Goal: Communication & Community: Share content

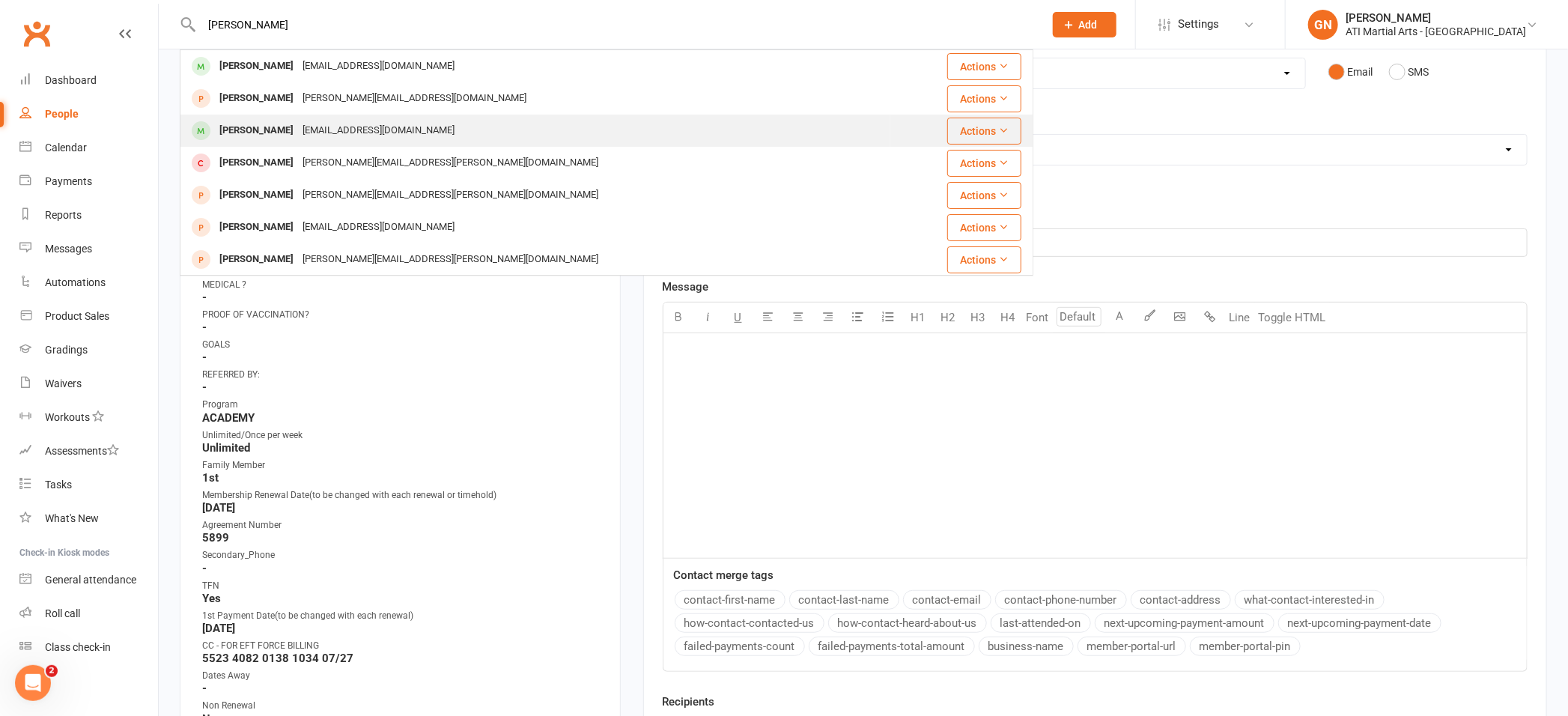
type input "[PERSON_NAME]"
click at [251, 128] on div "[PERSON_NAME]" at bounding box center [256, 131] width 83 height 22
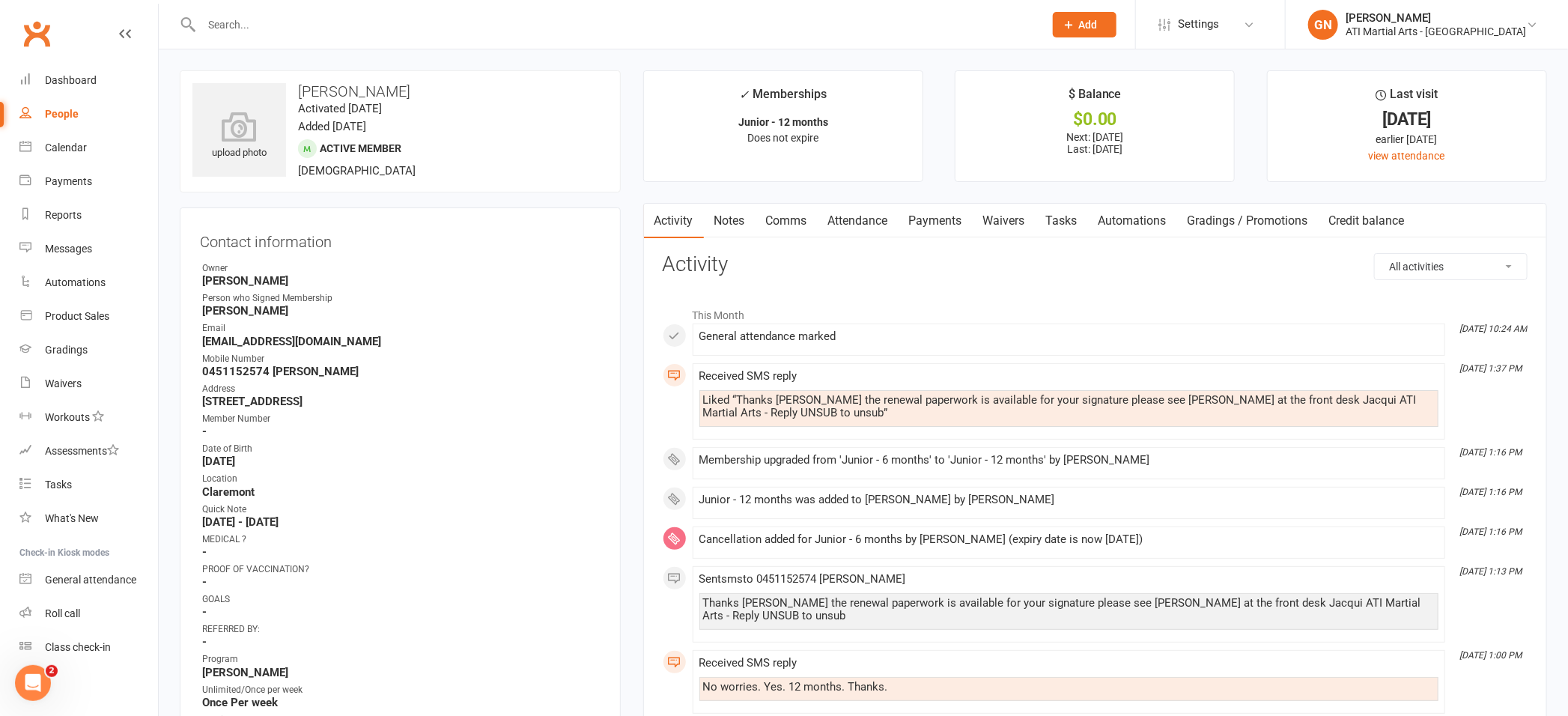
click at [954, 215] on link "Payments" at bounding box center [935, 221] width 74 height 34
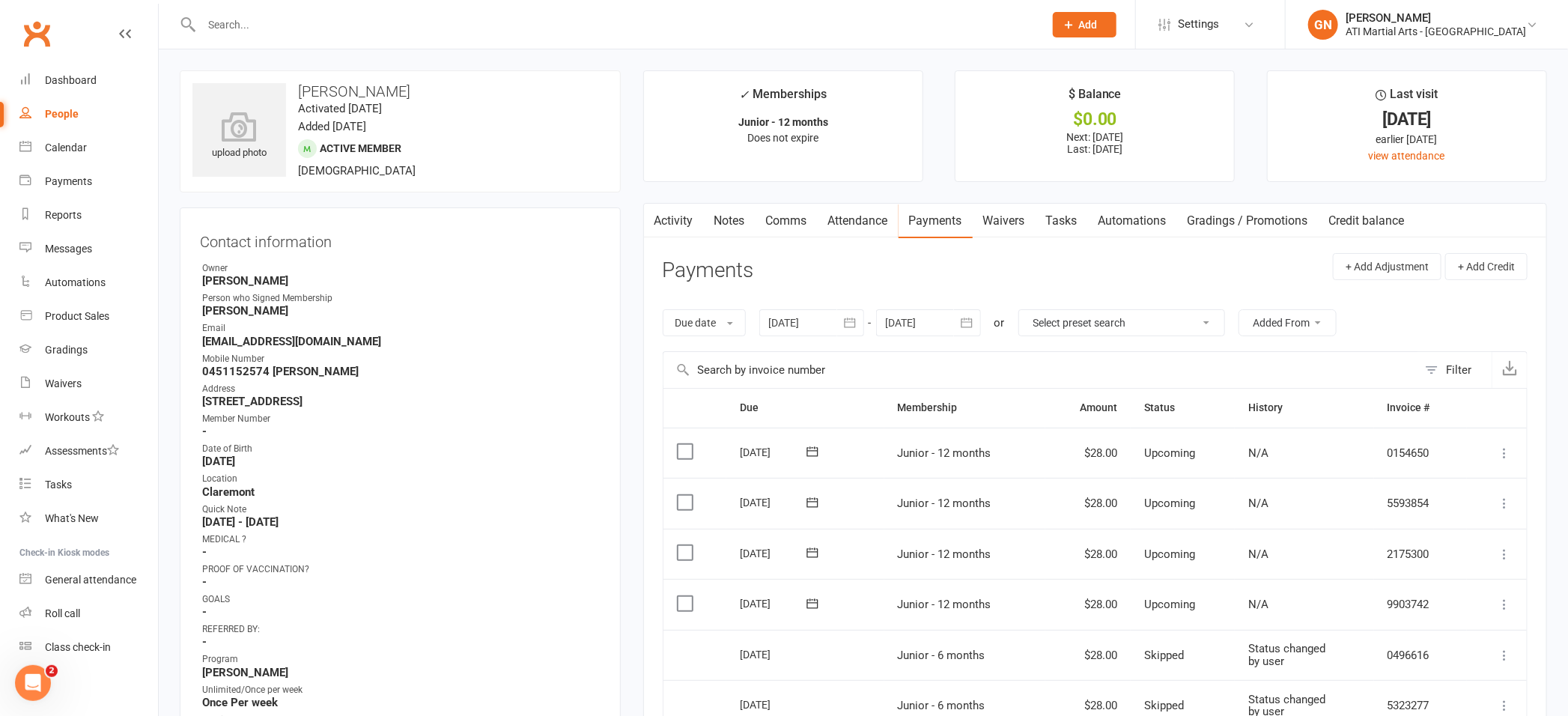
click at [307, 29] on input "text" at bounding box center [615, 24] width 837 height 21
click at [297, 26] on input "text" at bounding box center [615, 24] width 837 height 21
type input "g"
click at [67, 253] on div "Messages" at bounding box center [68, 248] width 47 height 12
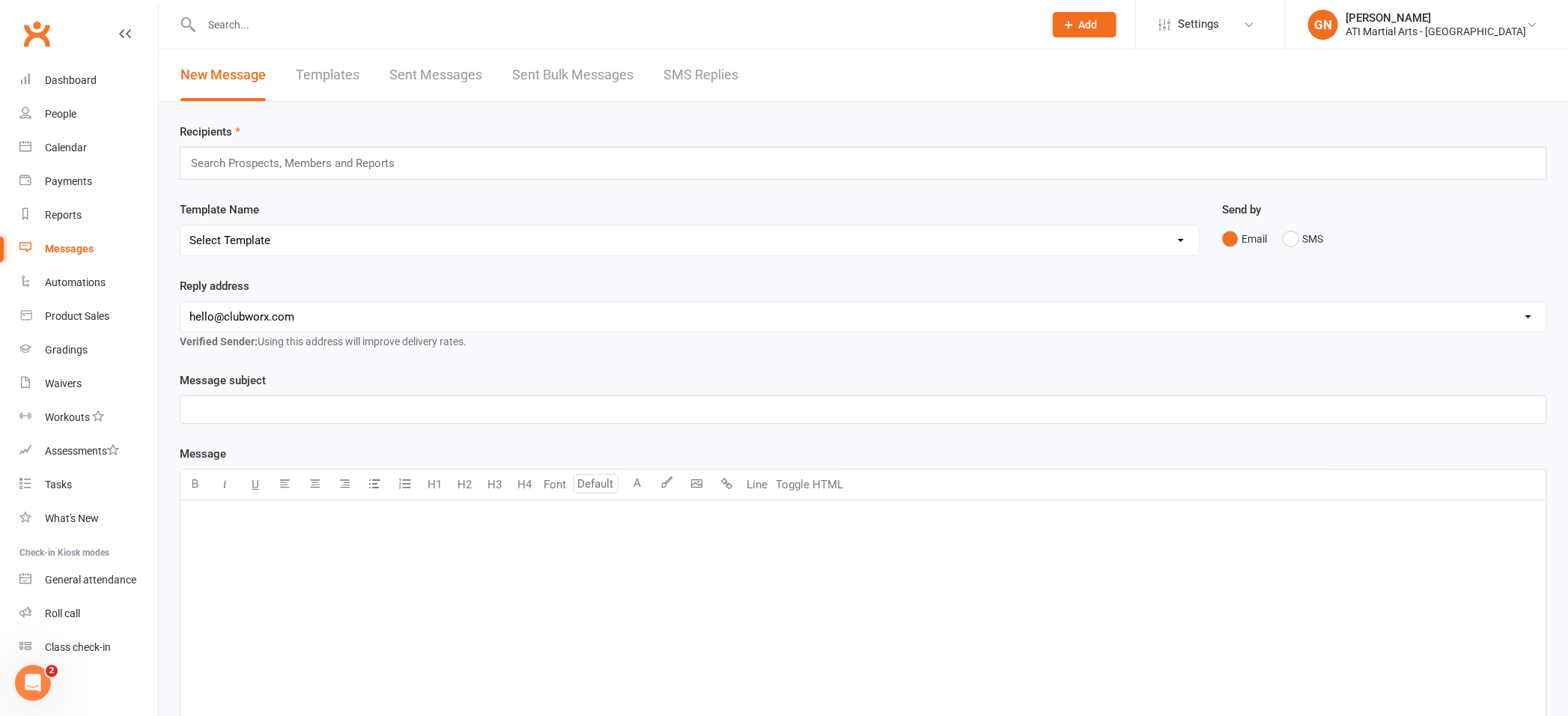
click at [696, 75] on link "SMS Replies" at bounding box center [701, 75] width 75 height 51
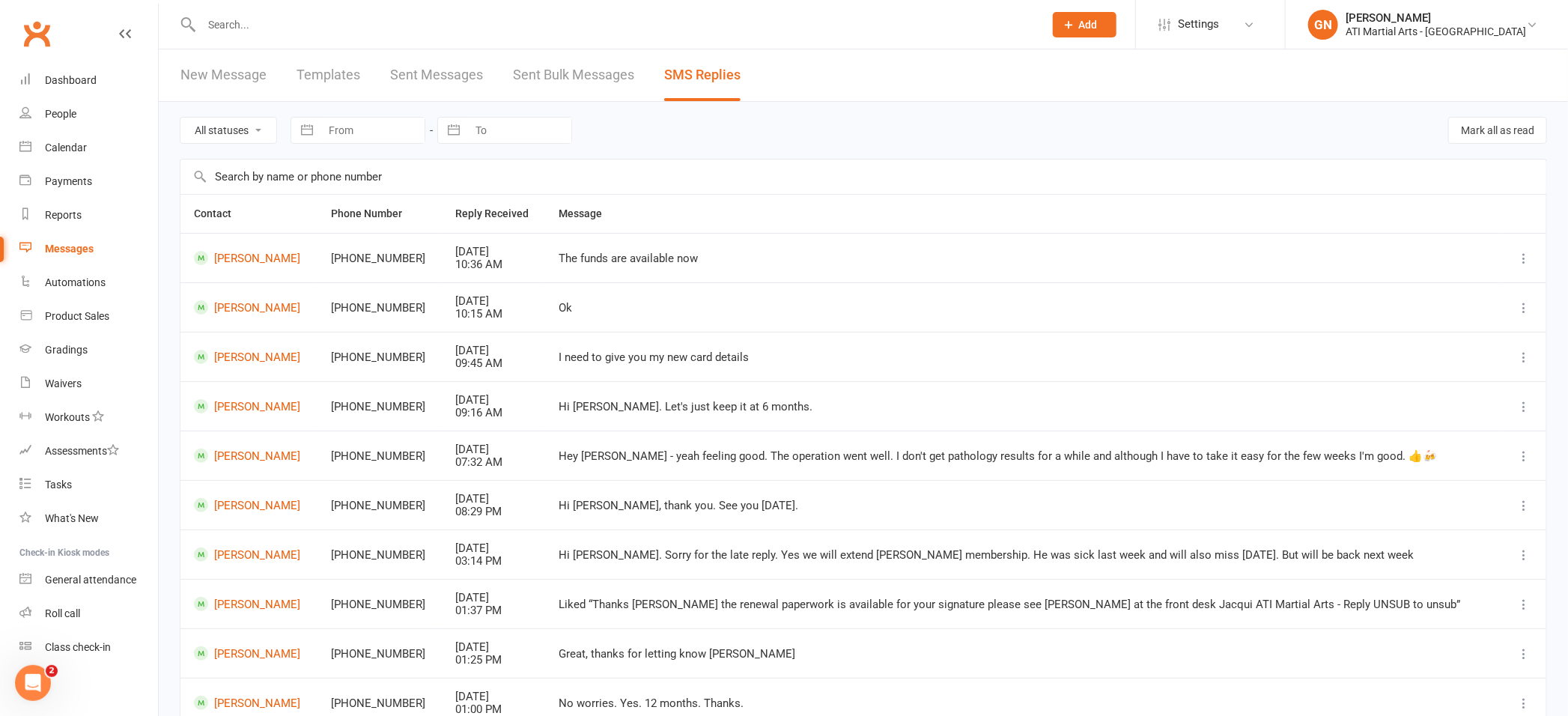
click at [67, 248] on div "Messages" at bounding box center [69, 248] width 49 height 12
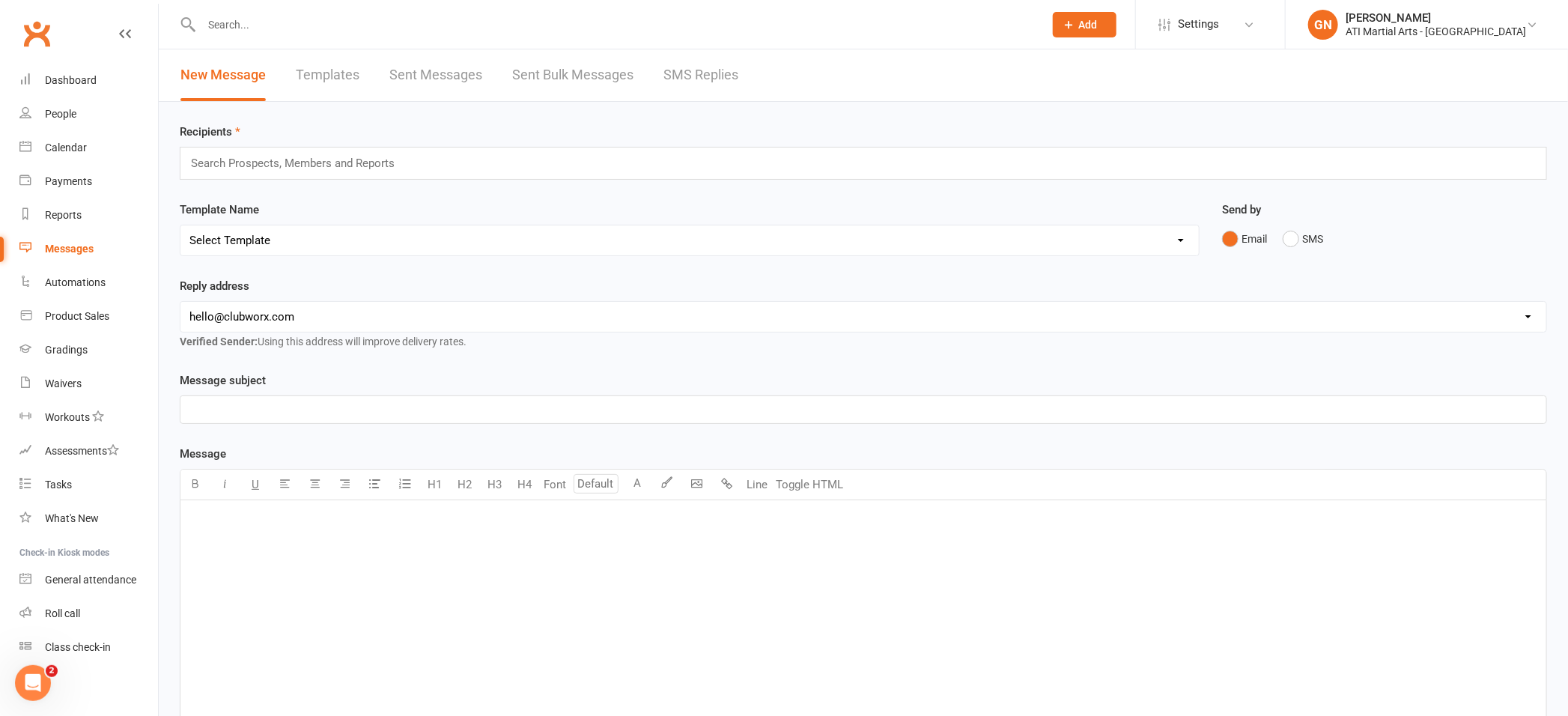
click at [73, 244] on div "Messages" at bounding box center [69, 248] width 49 height 12
click at [699, 75] on link "SMS Replies" at bounding box center [701, 75] width 75 height 51
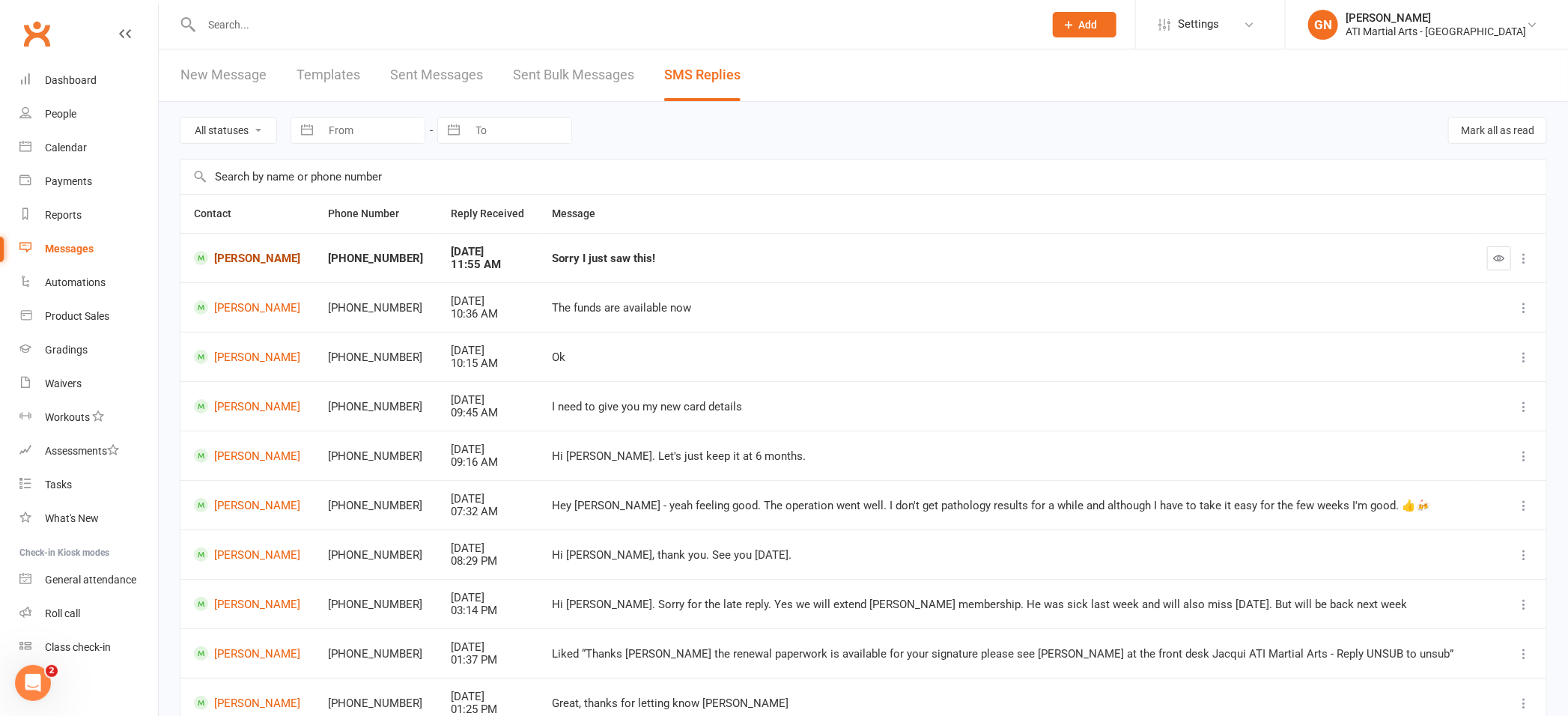
click at [257, 259] on link "[PERSON_NAME]" at bounding box center [247, 258] width 107 height 14
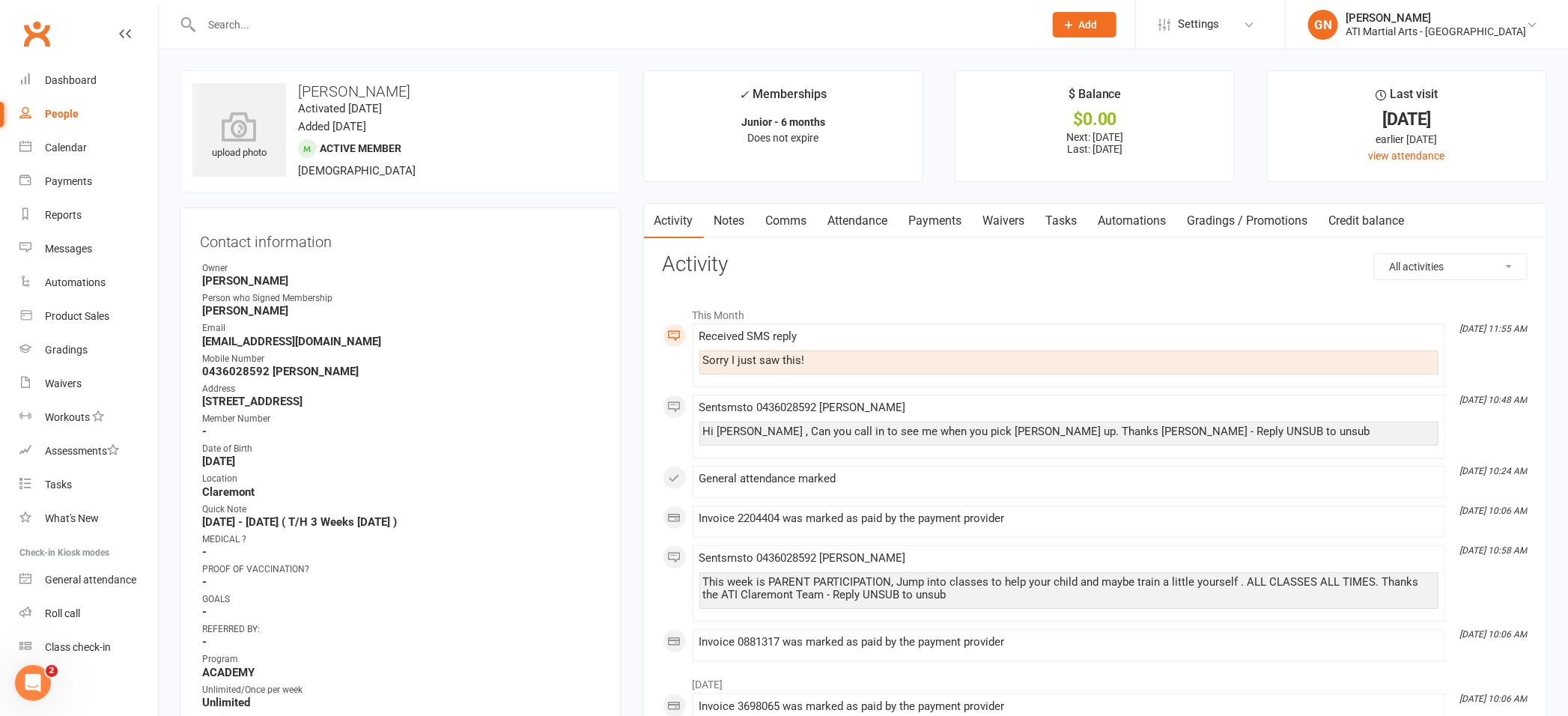
click at [782, 212] on link "Comms" at bounding box center [787, 221] width 62 height 34
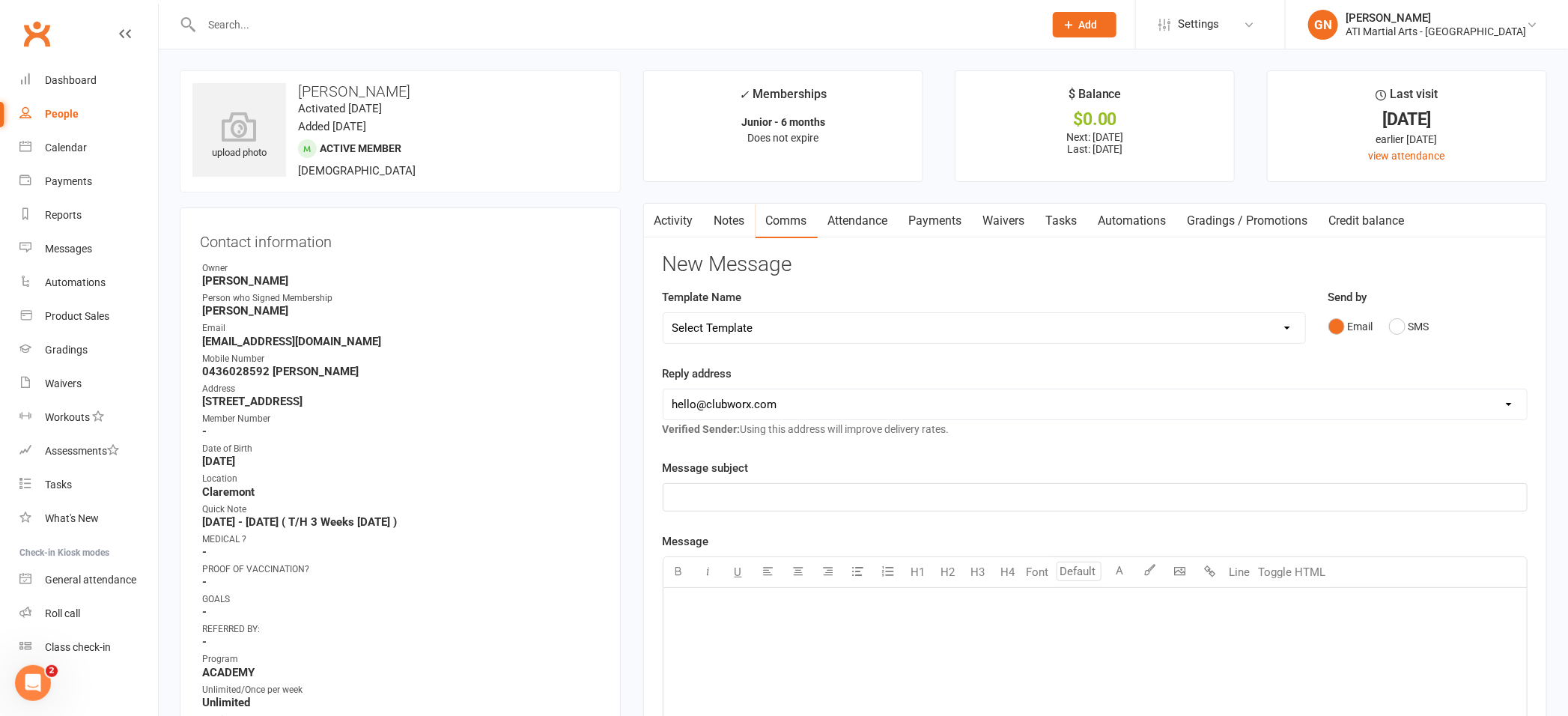
drag, startPoint x: 752, startPoint y: 616, endPoint x: 759, endPoint y: 609, distance: 9.9
click at [752, 614] on p "﻿" at bounding box center [1095, 606] width 845 height 18
click at [1395, 332] on button "SMS" at bounding box center [1409, 326] width 40 height 29
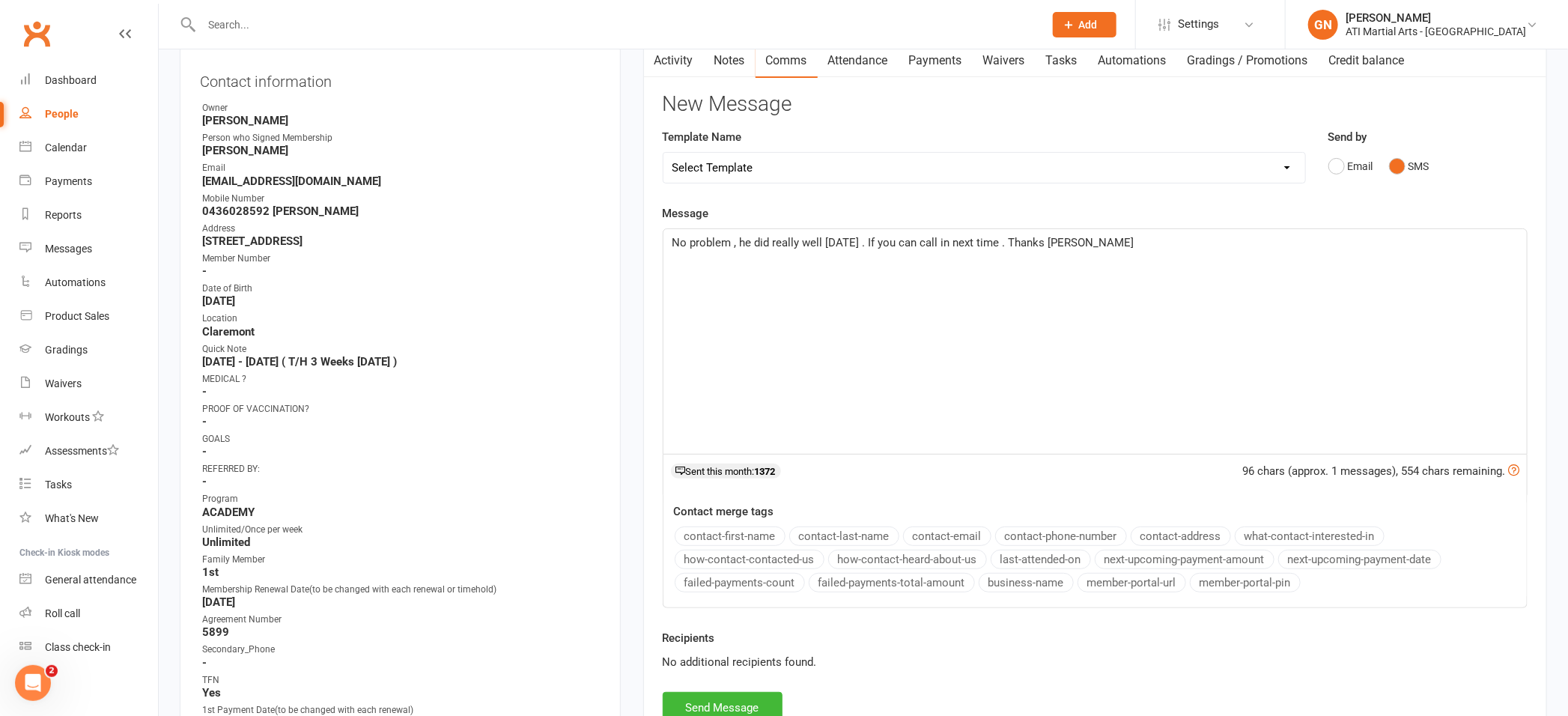
scroll to position [212, 0]
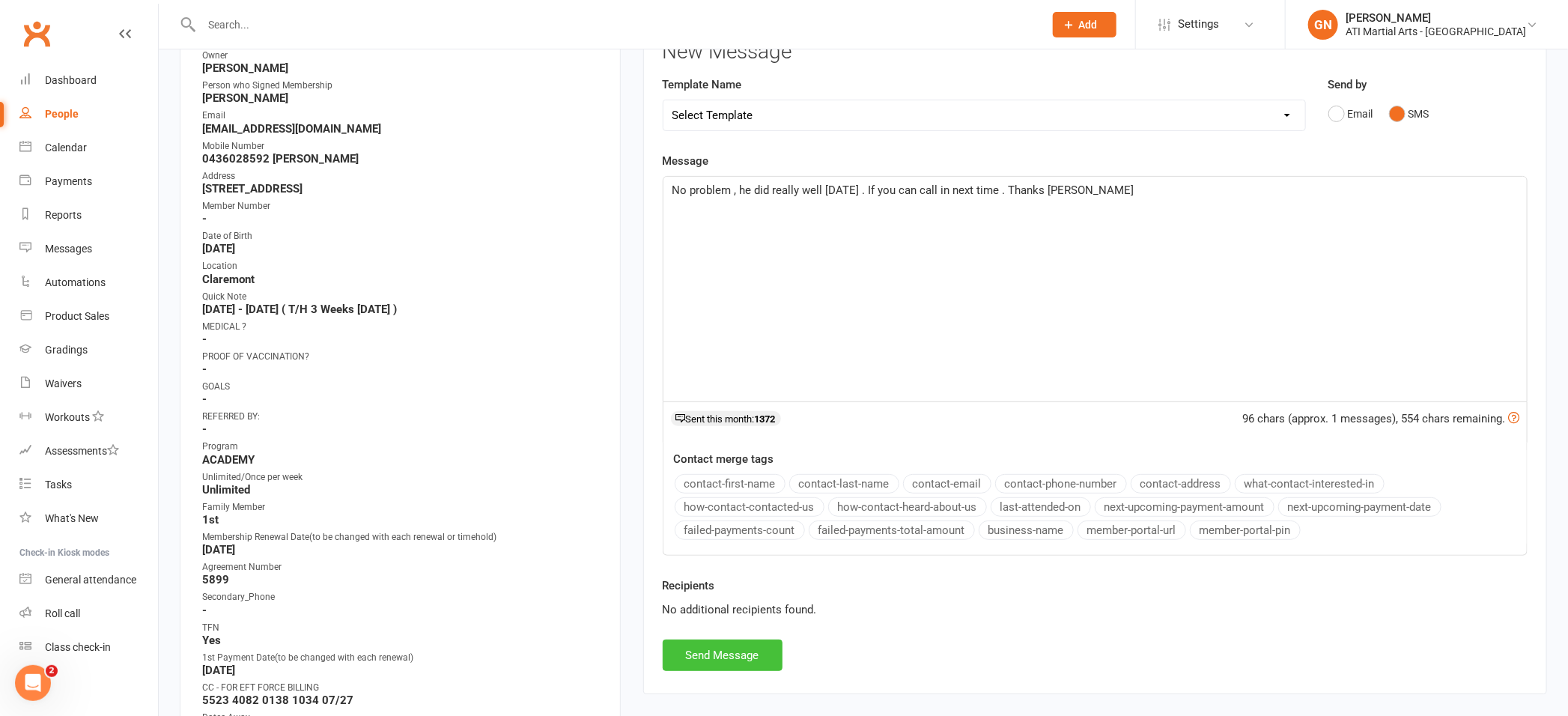
click at [700, 650] on button "Send Message" at bounding box center [723, 655] width 120 height 31
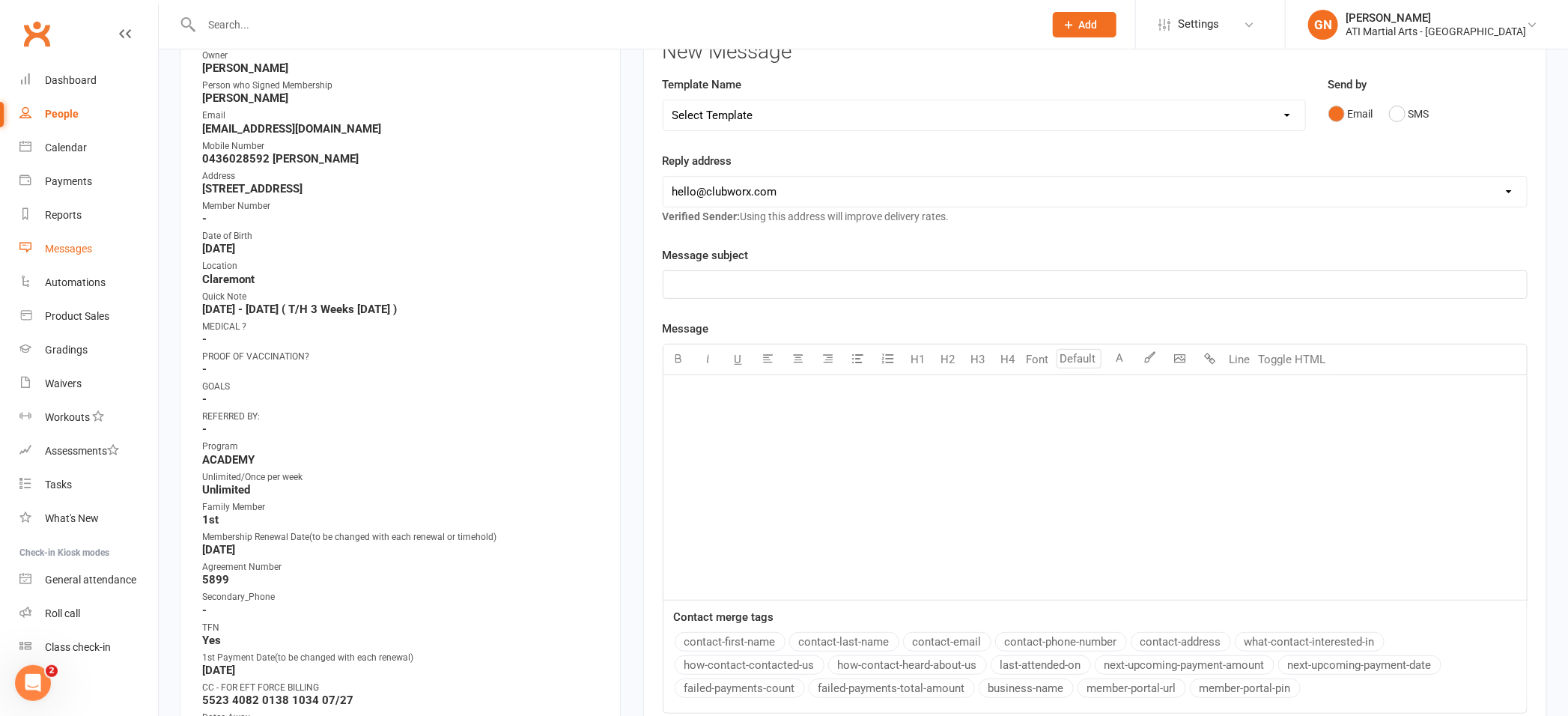
click at [66, 243] on div "Messages" at bounding box center [68, 248] width 47 height 12
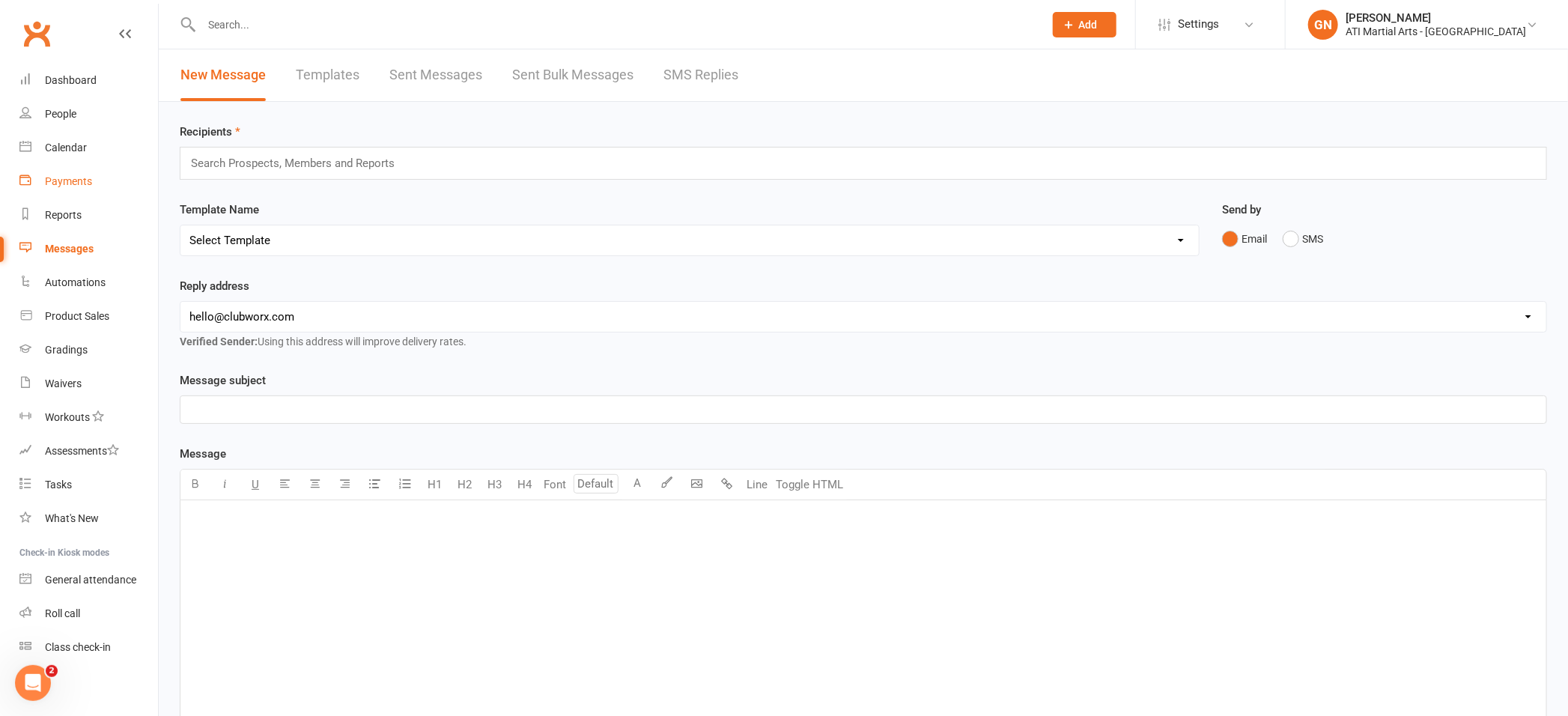
click at [79, 175] on div "Payments" at bounding box center [68, 181] width 47 height 12
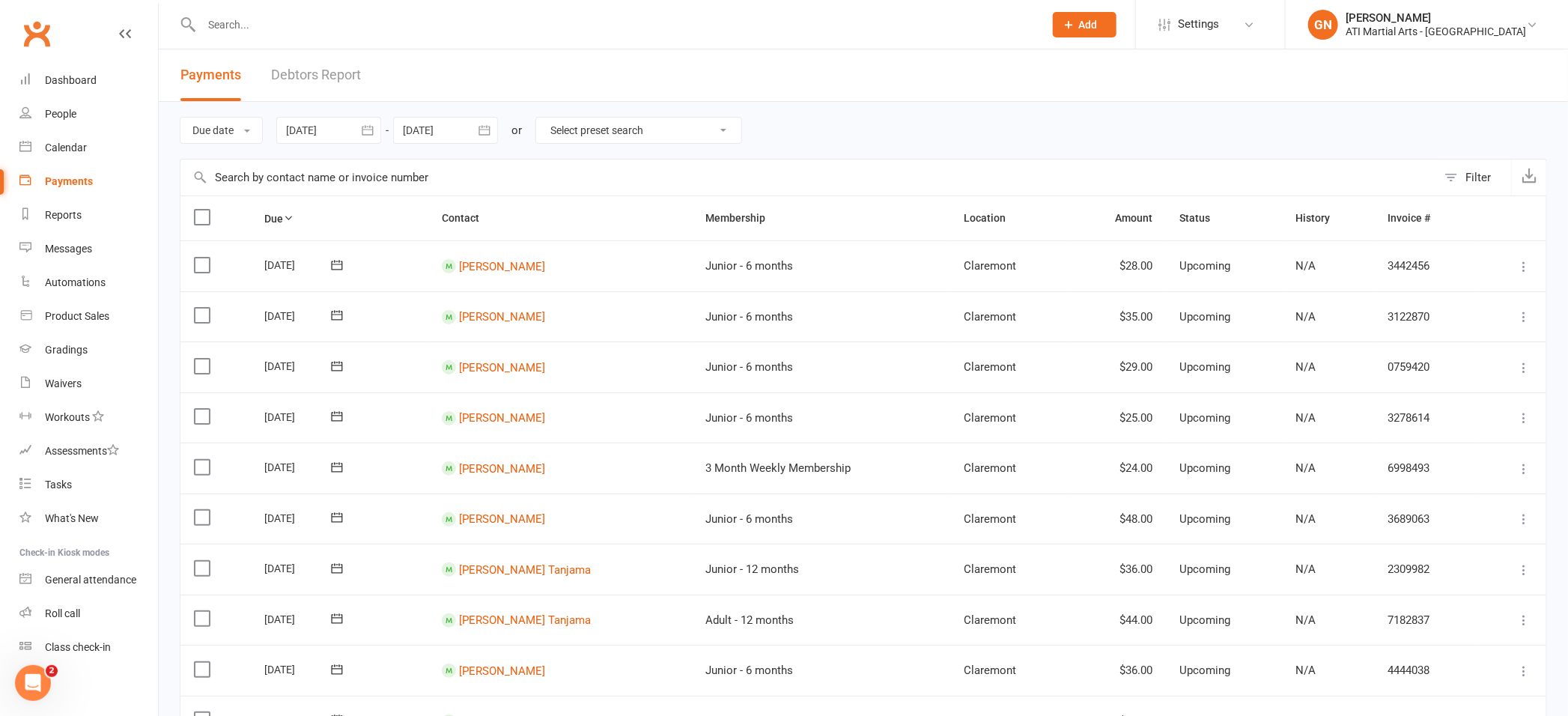
click at [306, 73] on link "Debtors Report" at bounding box center [315, 75] width 89 height 51
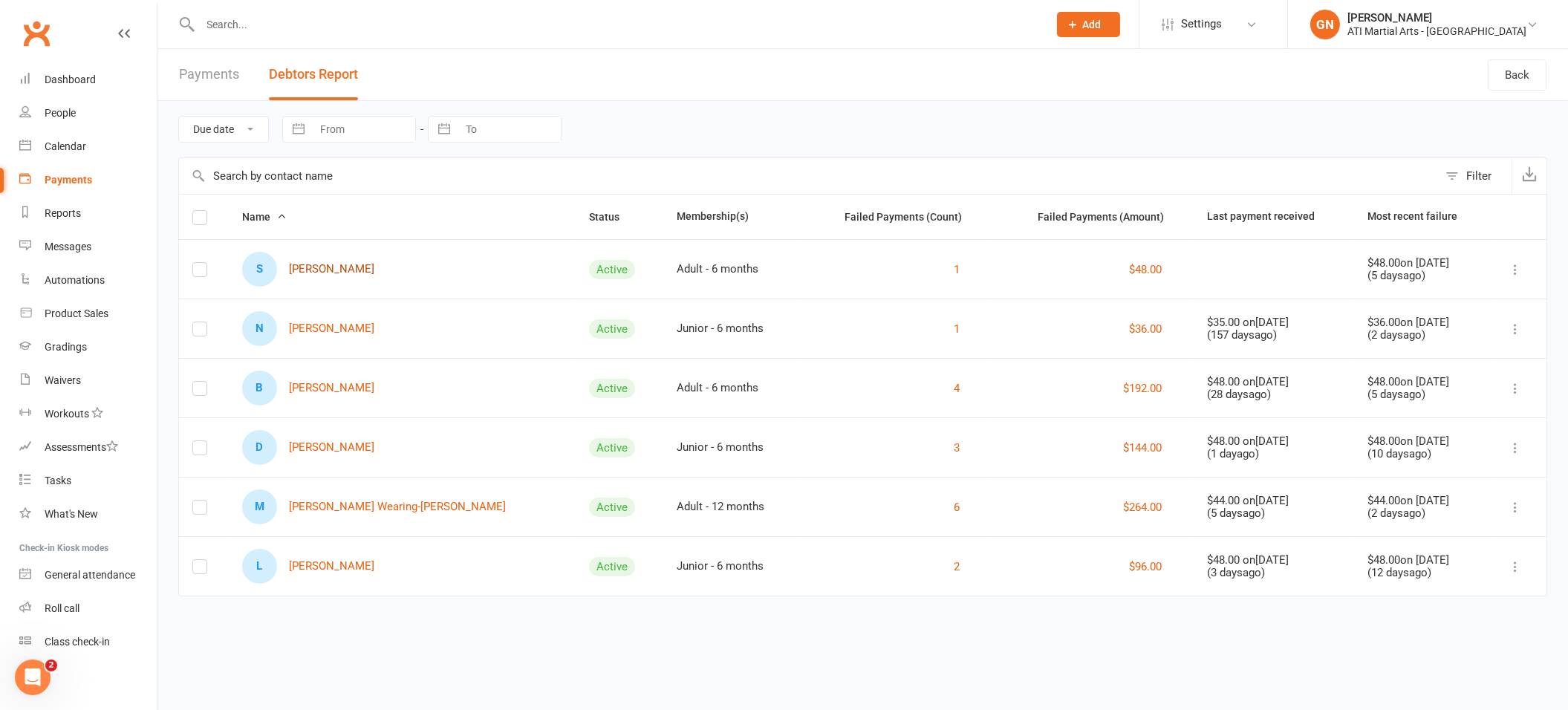
drag, startPoint x: 347, startPoint y: 266, endPoint x: 334, endPoint y: 272, distance: 14.3
click at [347, 266] on link "S [PERSON_NAME]" at bounding box center [308, 269] width 132 height 35
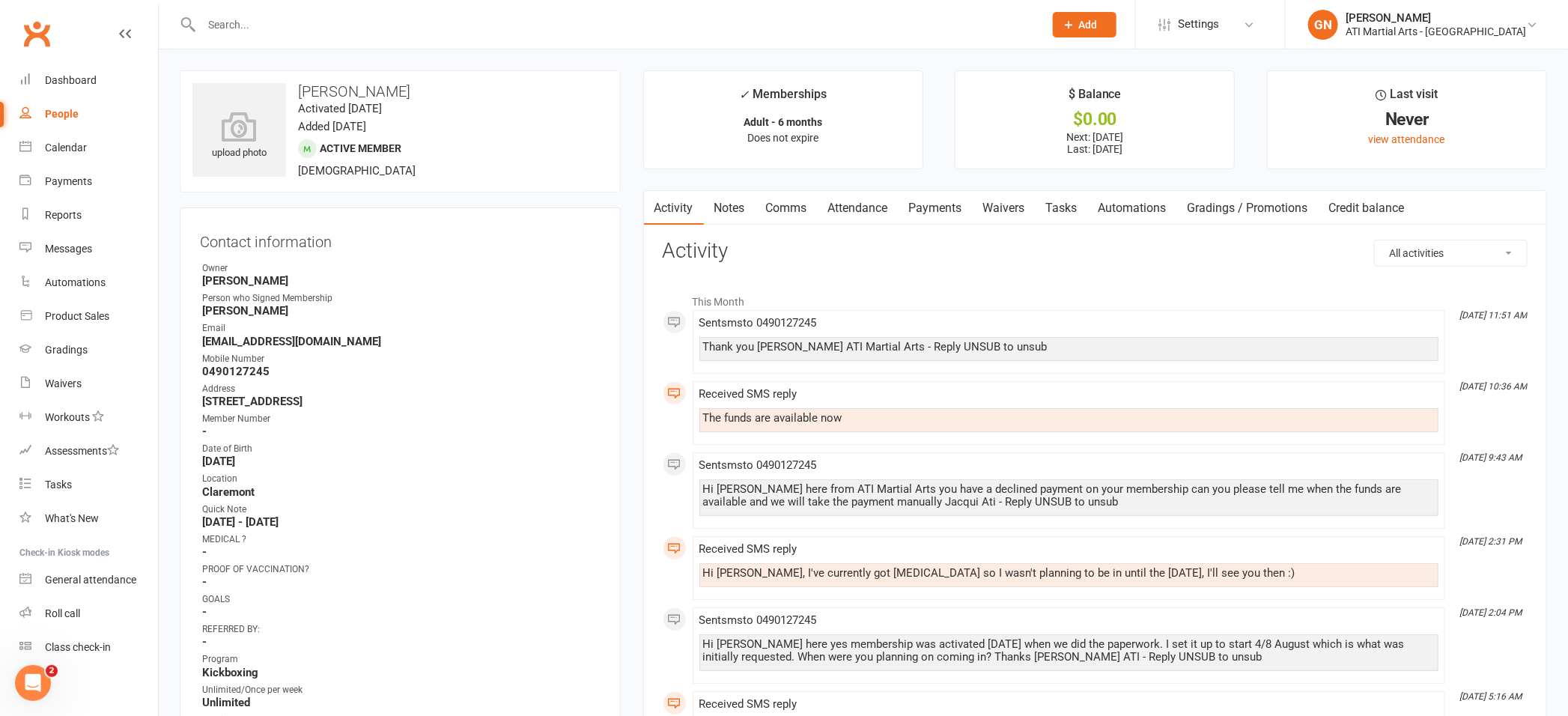
click at [942, 205] on link "Payments" at bounding box center [935, 208] width 74 height 34
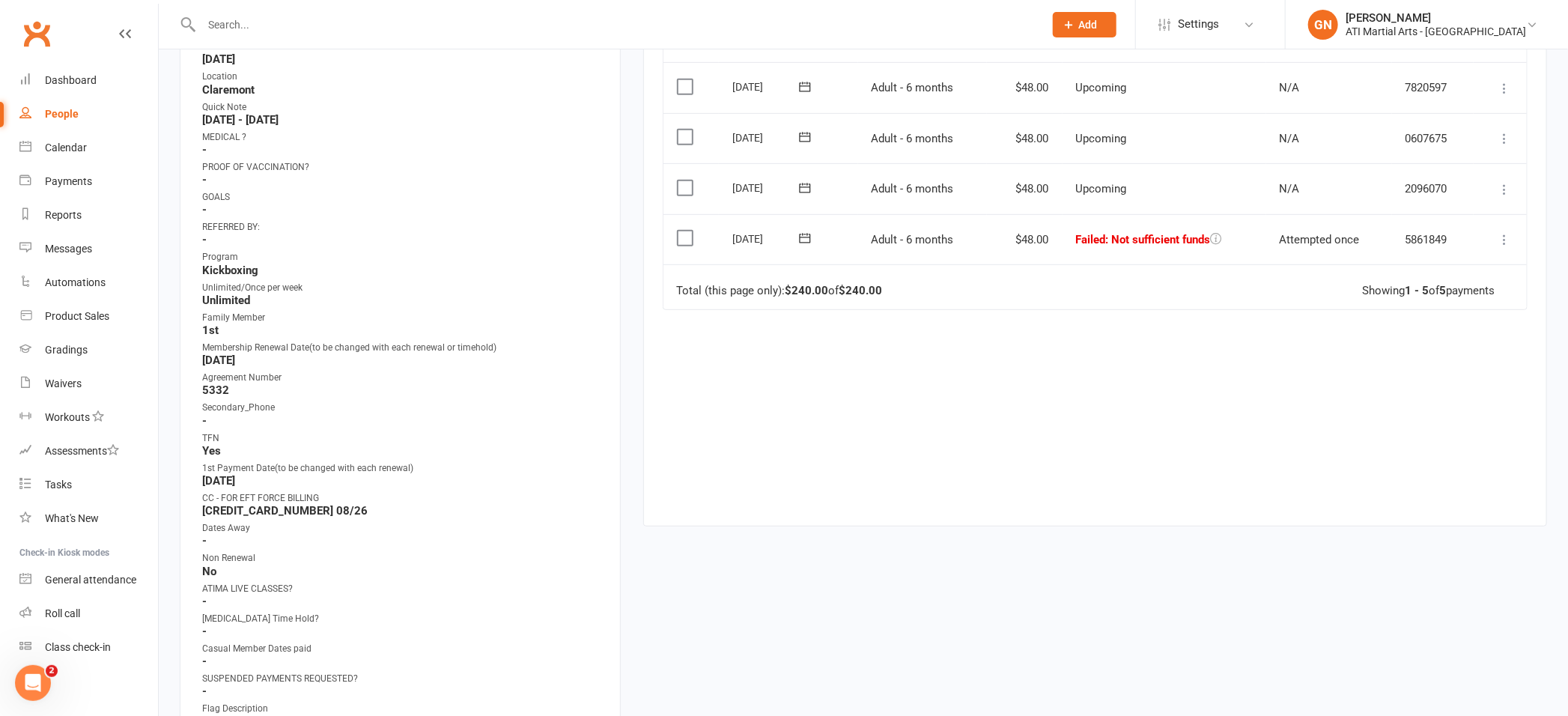
scroll to position [408, 0]
